Goal: Task Accomplishment & Management: Manage account settings

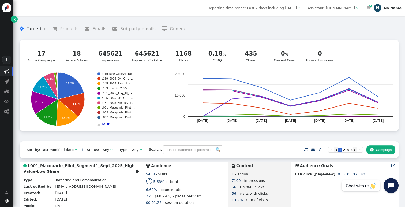
click at [379, 10] on div "N" at bounding box center [377, 8] width 8 height 8
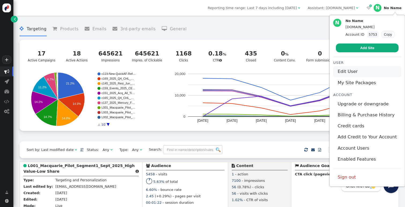
click at [346, 72] on link "Edit User" at bounding box center [367, 71] width 68 height 11
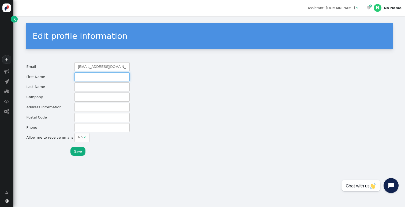
click at [100, 80] on input "text" at bounding box center [101, 76] width 55 height 9
type input "[PERSON_NAME]"
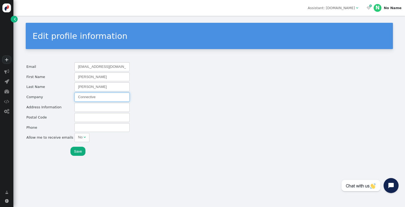
type input "Connective"
click at [76, 152] on button "Save" at bounding box center [77, 150] width 15 height 9
click at [380, 7] on div "N" at bounding box center [377, 8] width 8 height 8
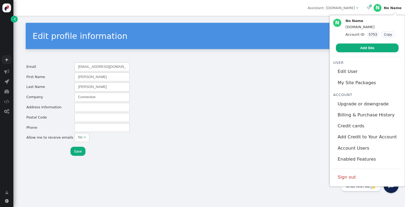
click at [245, 109] on div "Email [EMAIL_ADDRESS][DOMAIN_NAME] First Name [PERSON_NAME] Last Name [PERSON_N…" at bounding box center [209, 110] width 367 height 99
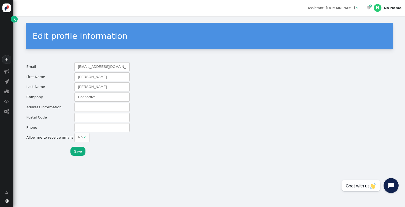
click at [79, 149] on button "Save" at bounding box center [77, 150] width 15 height 9
click at [390, 9] on div "No Name" at bounding box center [392, 8] width 18 height 4
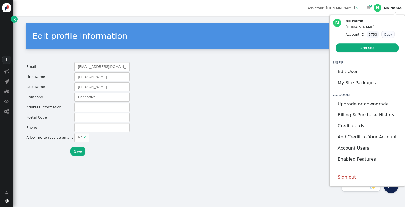
click at [240, 104] on div "Email [EMAIL_ADDRESS][DOMAIN_NAME] First Name [PERSON_NAME] Last Name [PERSON_N…" at bounding box center [209, 110] width 367 height 99
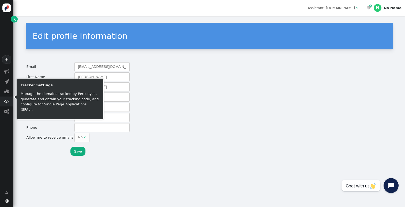
click at [6, 102] on span "" at bounding box center [6, 101] width 5 height 5
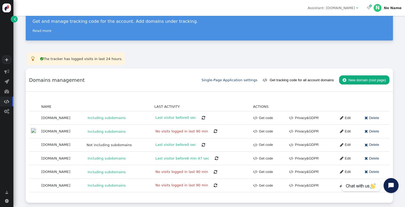
scroll to position [30, 0]
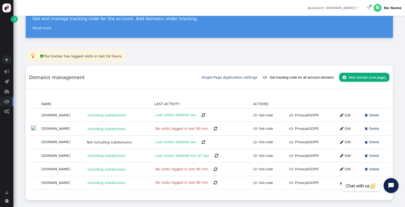
click at [347, 155] on link " Edit" at bounding box center [343, 155] width 14 height 9
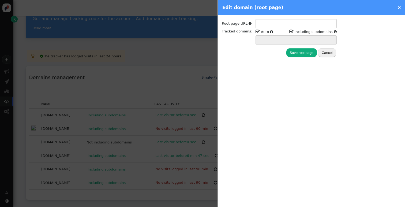
type input "[URL][DOMAIN_NAME]"
type input "[DOMAIN_NAME] *.[DOMAIN_NAME]"
click at [327, 52] on button "Cancel" at bounding box center [327, 52] width 18 height 9
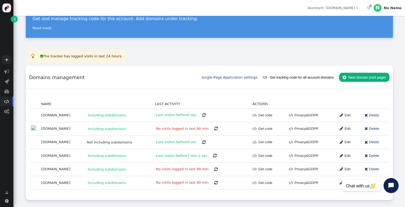
click at [269, 154] on link " Get code" at bounding box center [262, 155] width 20 height 9
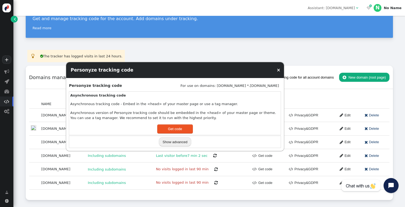
click at [175, 138] on button "Show advanced" at bounding box center [175, 141] width 32 height 9
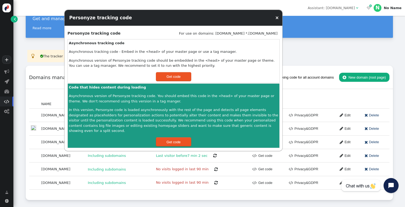
click at [276, 20] on link "×" at bounding box center [277, 17] width 4 height 5
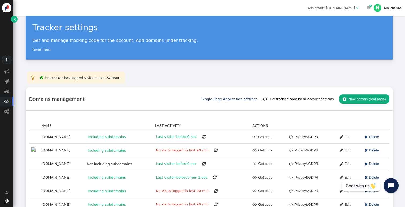
scroll to position [0, 0]
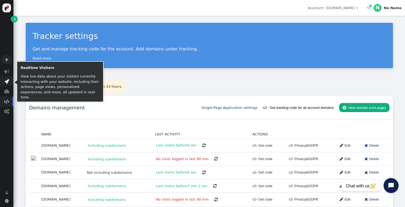
click at [6, 82] on span "" at bounding box center [7, 81] width 5 height 5
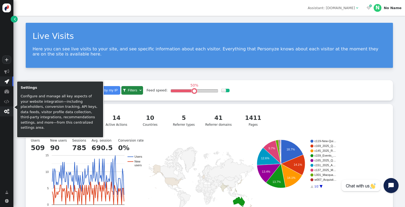
click at [10, 114] on span "" at bounding box center [6, 111] width 13 height 10
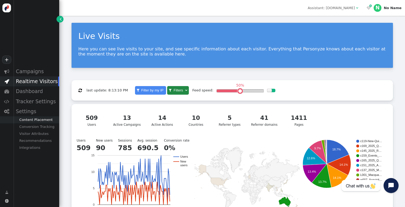
click at [37, 118] on div "Content Placement" at bounding box center [36, 119] width 46 height 7
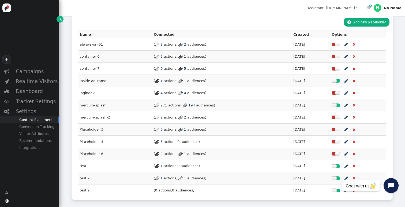
scroll to position [77, 0]
click at [30, 140] on div "Recommendations" at bounding box center [36, 140] width 46 height 7
click at [28, 175] on div "Integrations" at bounding box center [36, 175] width 46 height 7
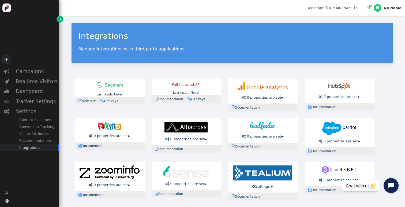
scroll to position [46, 0]
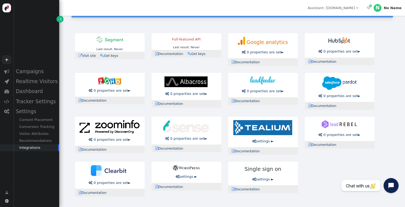
click at [245, 189] on link " Documentation" at bounding box center [246, 189] width 31 height 4
